Goal: Navigation & Orientation: Find specific page/section

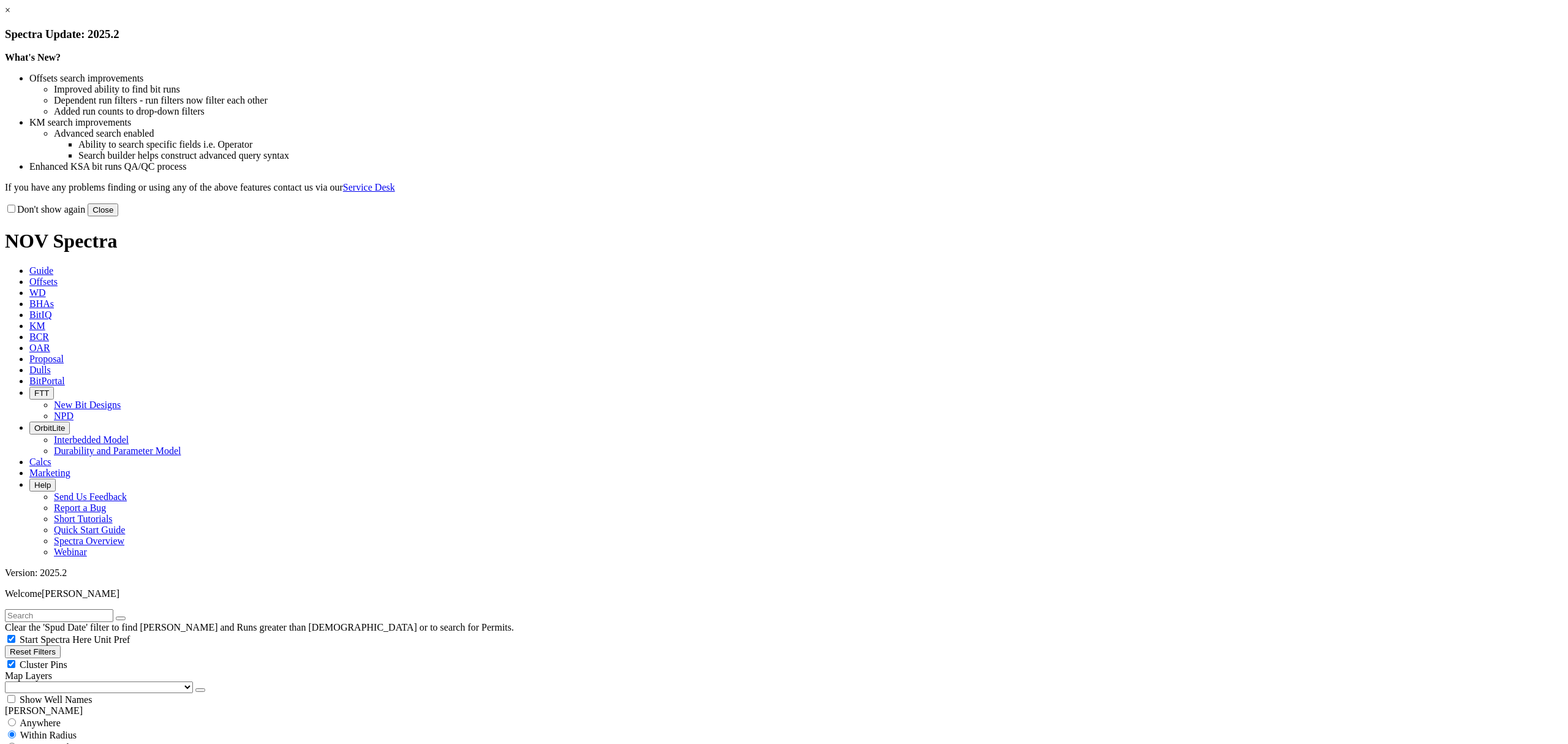
click at [118, 216] on button "Close" at bounding box center [103, 210] width 31 height 13
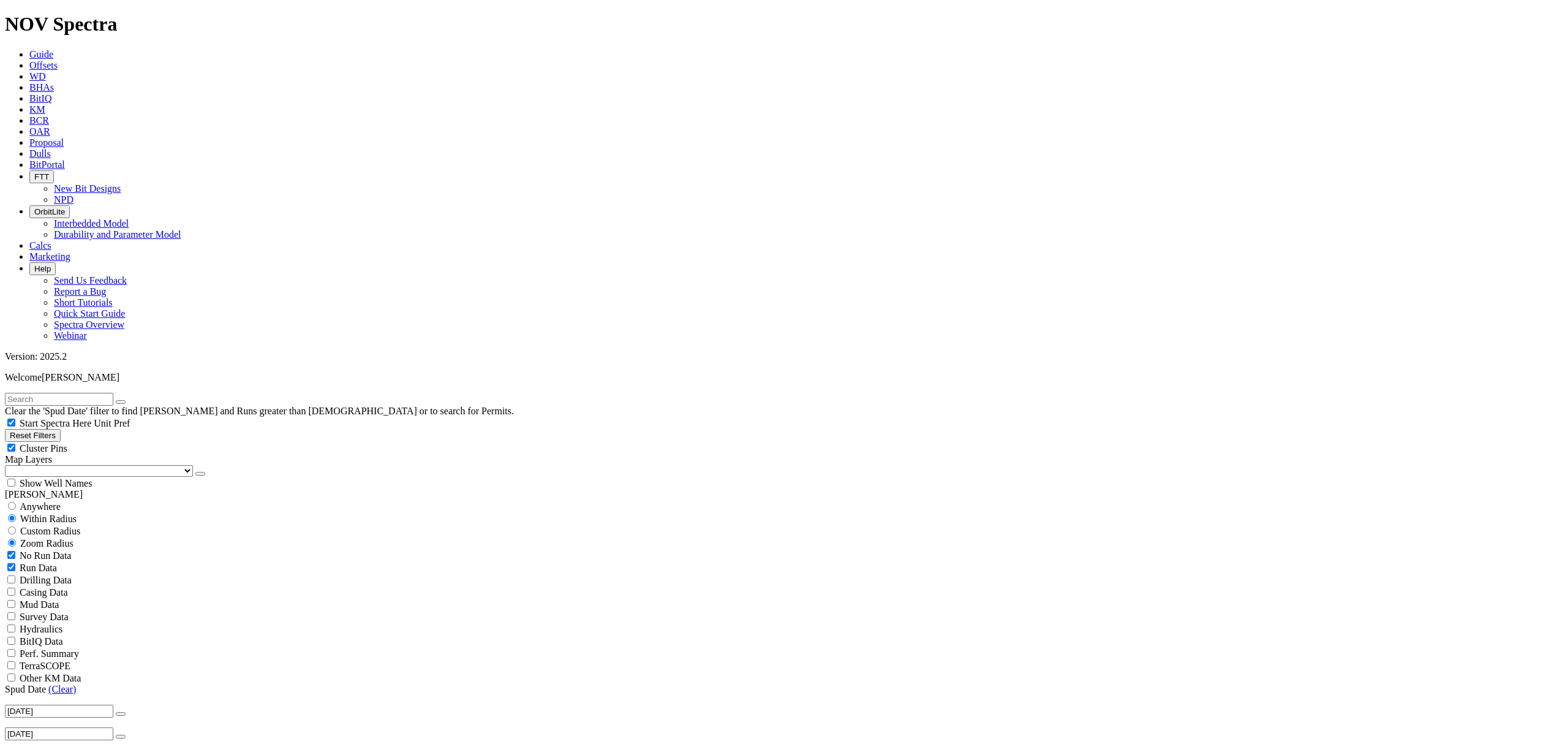
click at [65, 159] on link "BitPortal" at bounding box center [47, 164] width 36 height 10
